Goal: Task Accomplishment & Management: Understand process/instructions

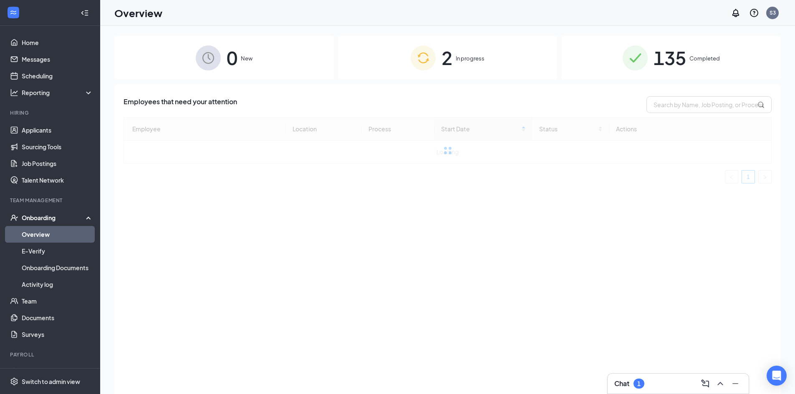
click at [36, 217] on div "Onboarding" at bounding box center [54, 218] width 64 height 8
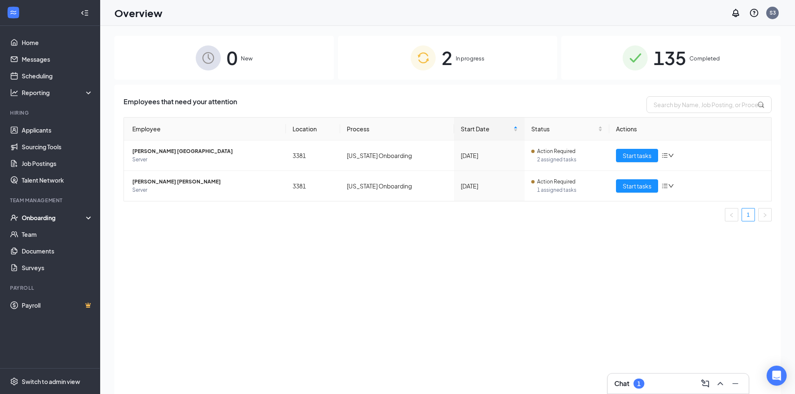
drag, startPoint x: 704, startPoint y: 61, endPoint x: 681, endPoint y: 80, distance: 30.3
click at [704, 61] on span "Completed" at bounding box center [704, 58] width 30 height 8
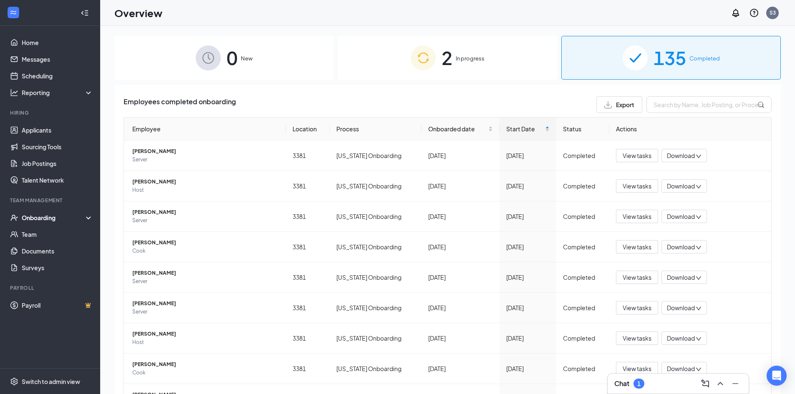
drag, startPoint x: 444, startPoint y: 62, endPoint x: 440, endPoint y: 64, distance: 4.3
click at [444, 61] on span "2" at bounding box center [446, 57] width 11 height 29
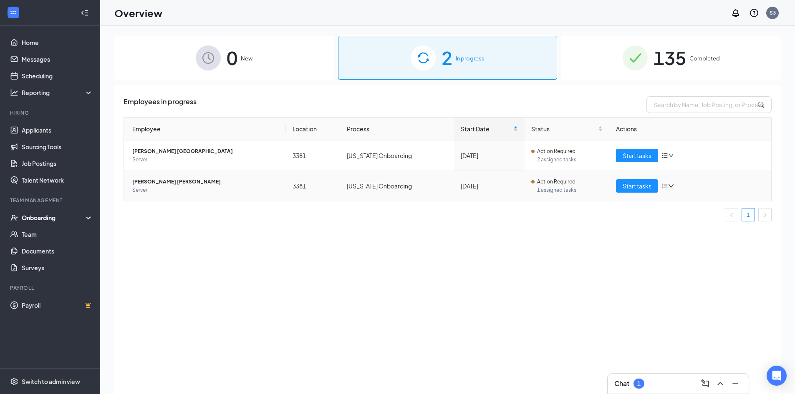
click at [141, 185] on span "[PERSON_NAME] [PERSON_NAME]" at bounding box center [205, 182] width 147 height 8
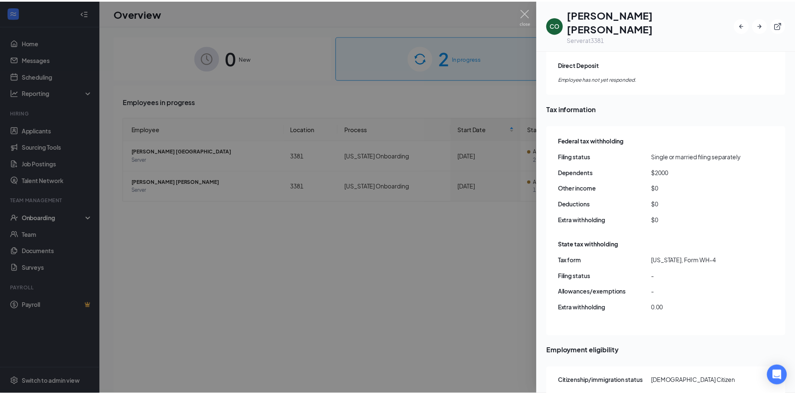
scroll to position [693, 0]
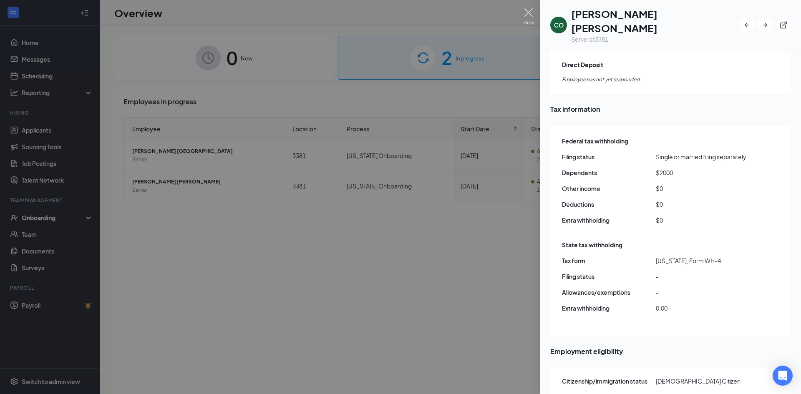
click at [526, 19] on img at bounding box center [528, 16] width 10 height 16
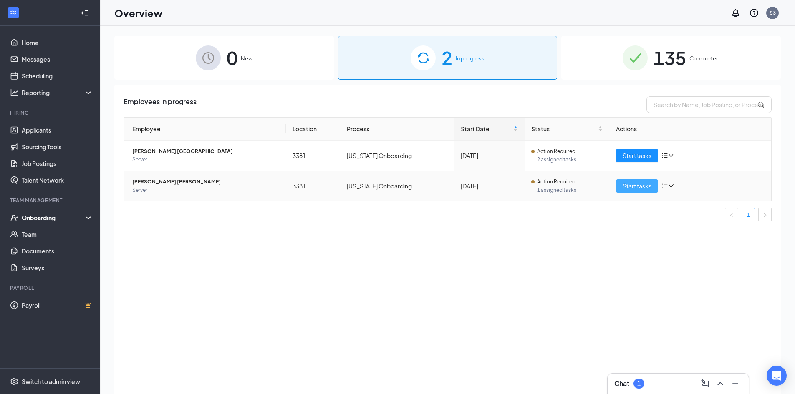
click at [627, 191] on button "Start tasks" at bounding box center [637, 185] width 42 height 13
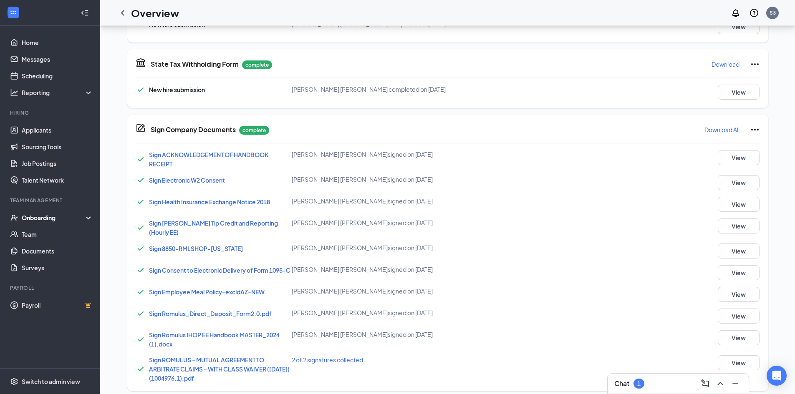
scroll to position [449, 0]
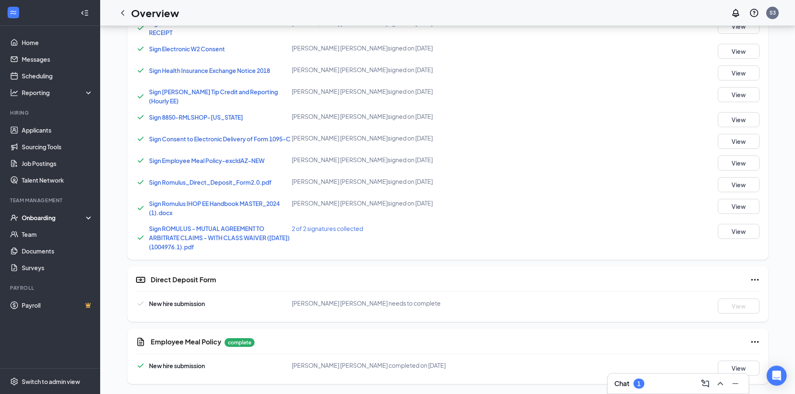
click at [185, 280] on h5 "Direct Deposit Form" at bounding box center [183, 279] width 65 height 9
click at [755, 283] on icon "Ellipses" at bounding box center [755, 280] width 10 height 10
click at [481, 300] on div "[PERSON_NAME] [PERSON_NAME] needs to complete" at bounding box center [396, 303] width 208 height 9
click at [275, 298] on div "Direct Deposit Form New hire submission [PERSON_NAME] [PERSON_NAME] needs to co…" at bounding box center [447, 294] width 641 height 55
click at [758, 277] on icon "Ellipses" at bounding box center [755, 280] width 10 height 10
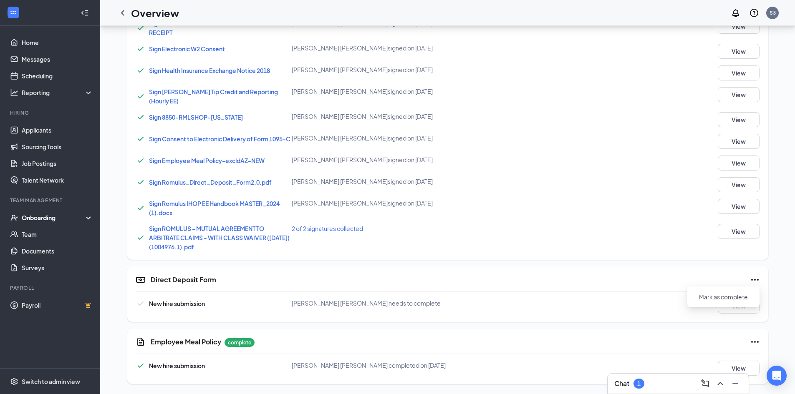
click at [290, 296] on div "Direct Deposit Form New hire submission [PERSON_NAME] [PERSON_NAME] needs to co…" at bounding box center [447, 294] width 641 height 55
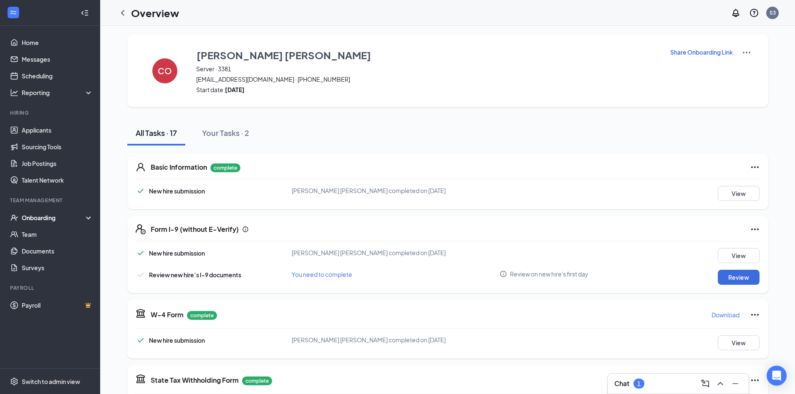
scroll to position [0, 0]
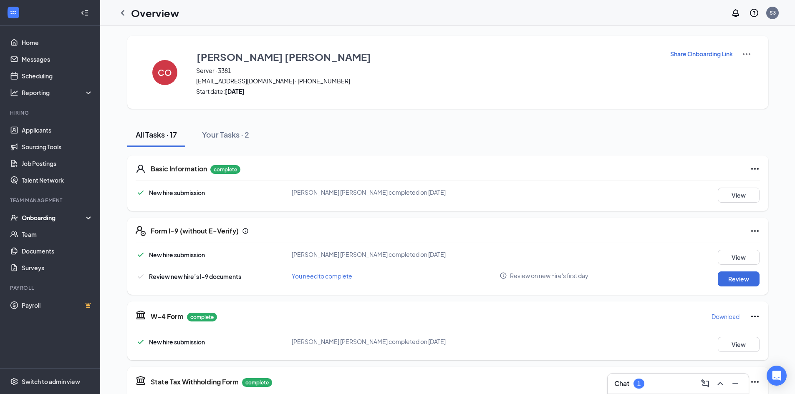
click at [711, 55] on p "Share Onboarding Link" at bounding box center [701, 54] width 63 height 8
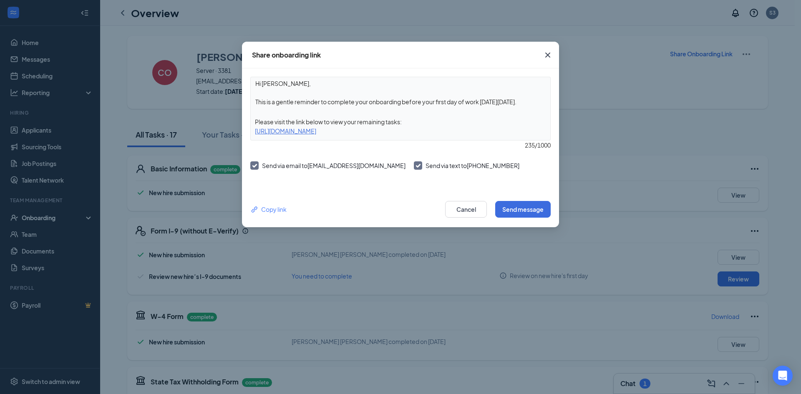
click at [339, 132] on div "[URL][DOMAIN_NAME]" at bounding box center [400, 130] width 299 height 9
copy div "[URL][DOMAIN_NAME]"
drag, startPoint x: 552, startPoint y: 58, endPoint x: 544, endPoint y: 62, distance: 9.3
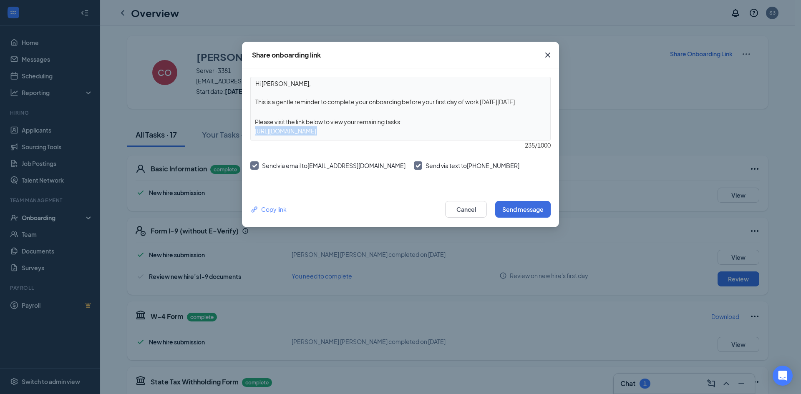
click at [551, 59] on icon "Cross" at bounding box center [548, 55] width 10 height 10
